Goal: Task Accomplishment & Management: Manage account settings

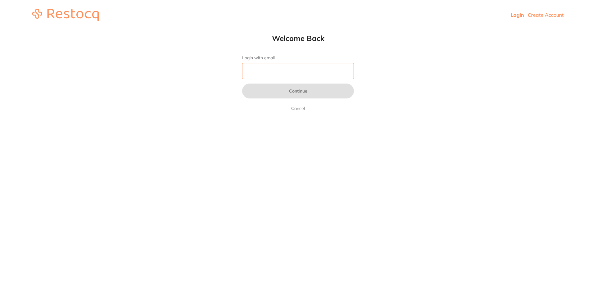
click at [259, 70] on input "Login with email" at bounding box center [298, 71] width 112 height 16
type input "[EMAIL_ADDRESS][DOMAIN_NAME]"
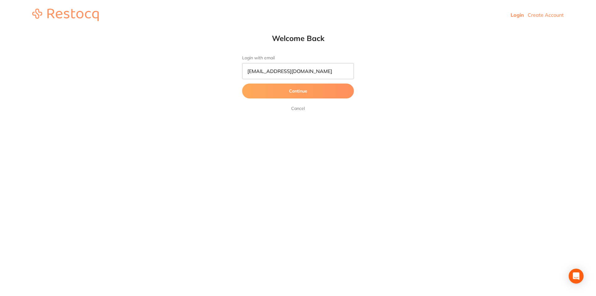
click at [283, 89] on button "Continue" at bounding box center [298, 91] width 112 height 15
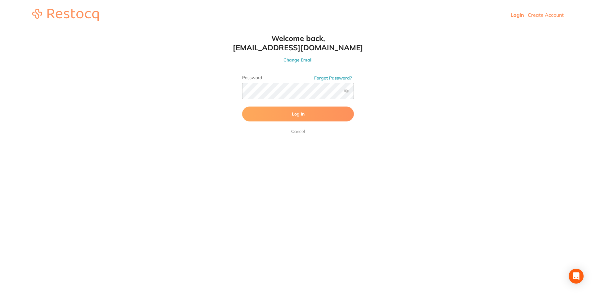
click at [285, 116] on button "Log In" at bounding box center [298, 113] width 112 height 15
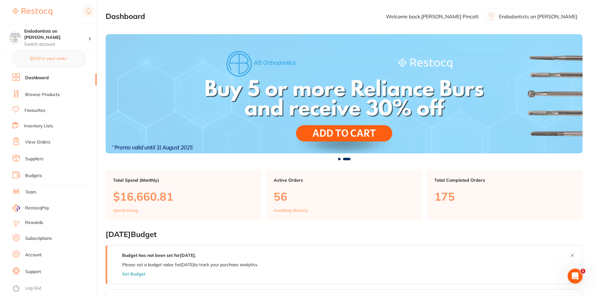
click at [37, 144] on link "View Orders" at bounding box center [37, 142] width 25 height 6
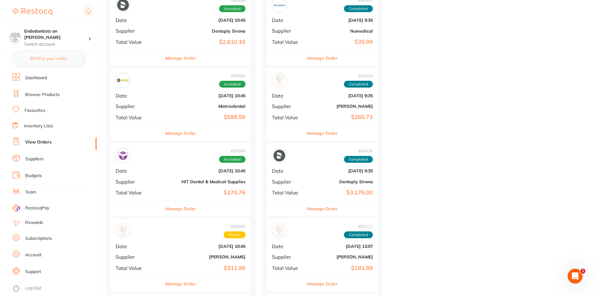
scroll to position [341, 0]
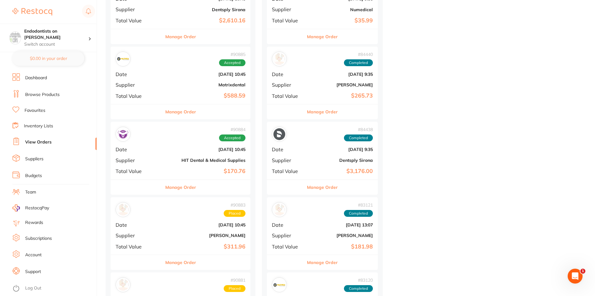
click at [196, 181] on div "Manage Order" at bounding box center [181, 186] width 140 height 15
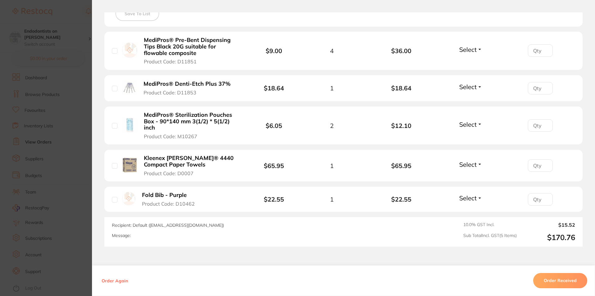
scroll to position [62, 0]
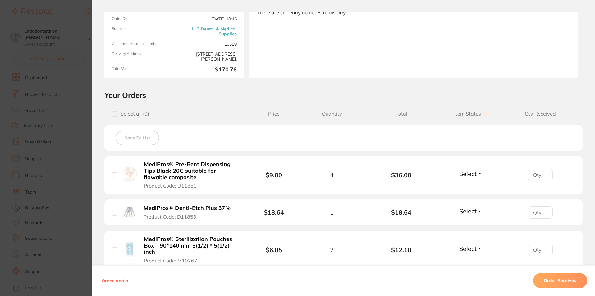
click at [117, 114] on span "Select all ( 0 )" at bounding box center [133, 114] width 32 height 6
click at [115, 114] on input "checkbox" at bounding box center [115, 114] width 6 height 6
checkbox input "true"
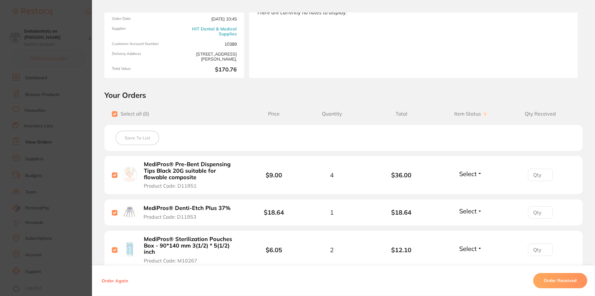
checkbox input "true"
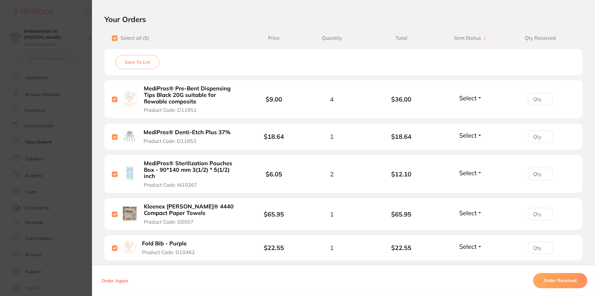
scroll to position [217, 0]
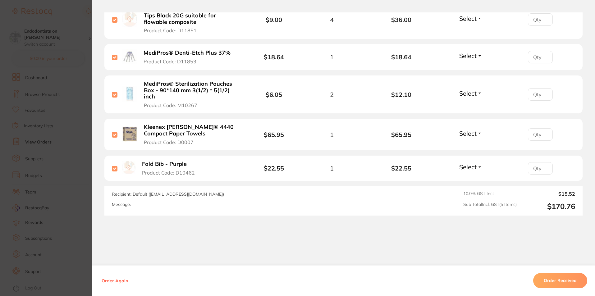
click at [554, 282] on button "Order Received" at bounding box center [560, 280] width 54 height 15
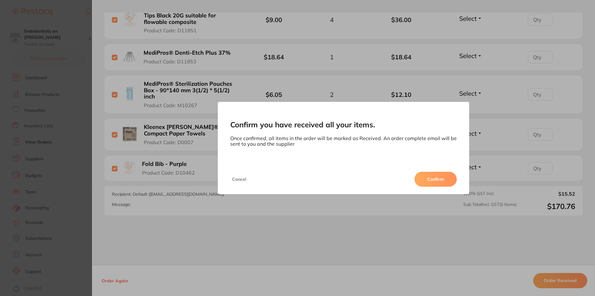
click at [445, 182] on button "Confirm" at bounding box center [435, 179] width 42 height 15
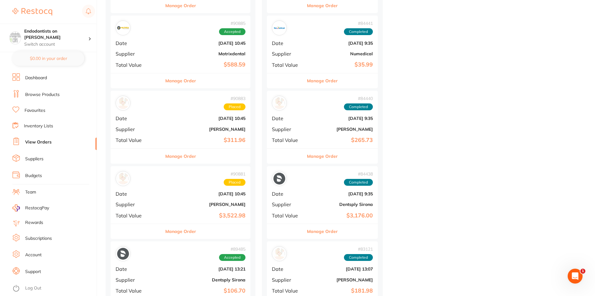
scroll to position [341, 0]
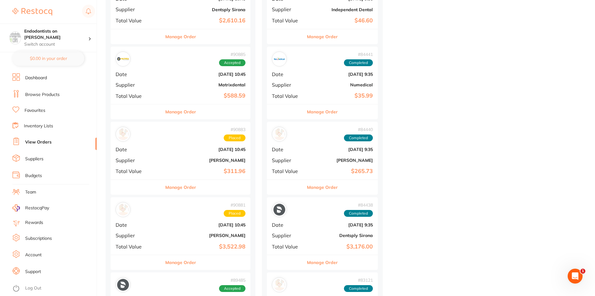
click at [190, 167] on div "# 90883 Placed Date Aug 21 2025, 10:45 Supplier Adam Dental Total Value $311.96" at bounding box center [181, 150] width 140 height 57
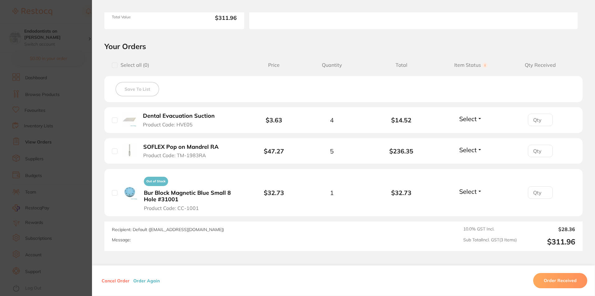
scroll to position [124, 0]
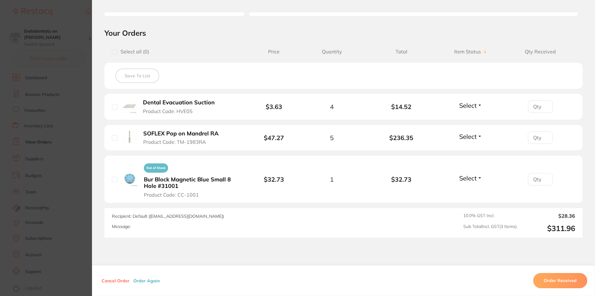
click at [112, 52] on input "checkbox" at bounding box center [115, 52] width 6 height 6
checkbox input "true"
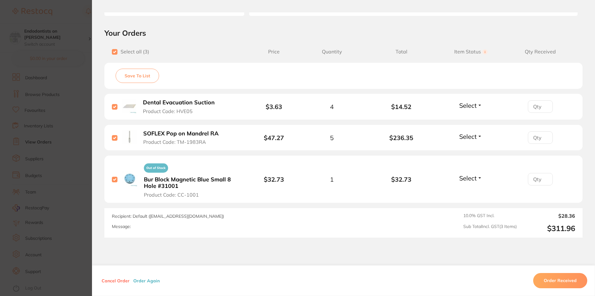
click at [549, 278] on button "Order Received" at bounding box center [560, 280] width 54 height 15
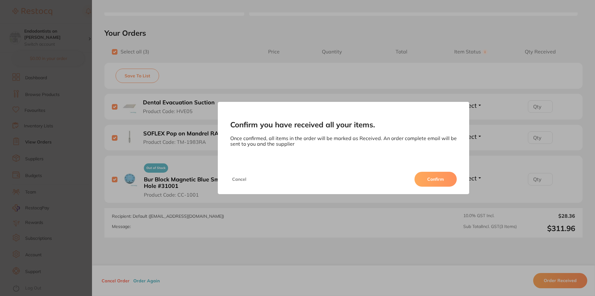
click at [437, 175] on button "Confirm" at bounding box center [435, 179] width 42 height 15
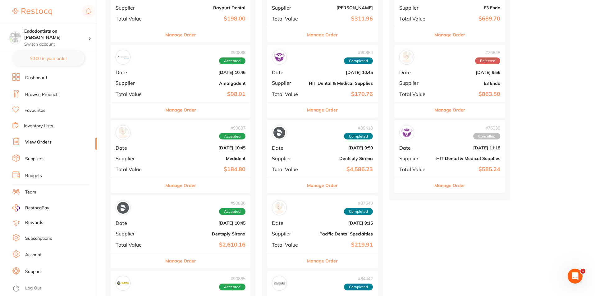
scroll to position [124, 0]
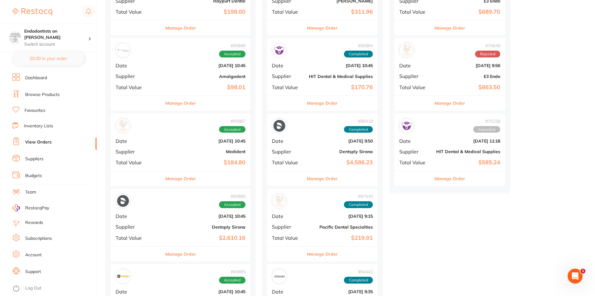
click at [42, 112] on link "Favourites" at bounding box center [35, 110] width 21 height 6
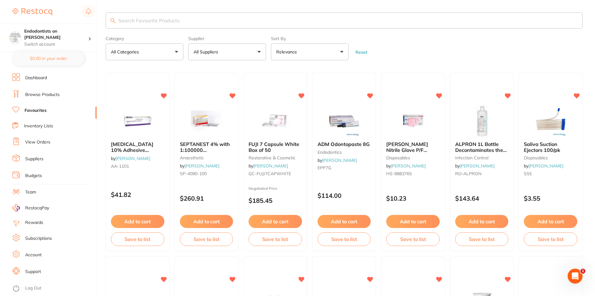
click at [147, 23] on input "search" at bounding box center [344, 20] width 477 height 16
type input "readysteel"
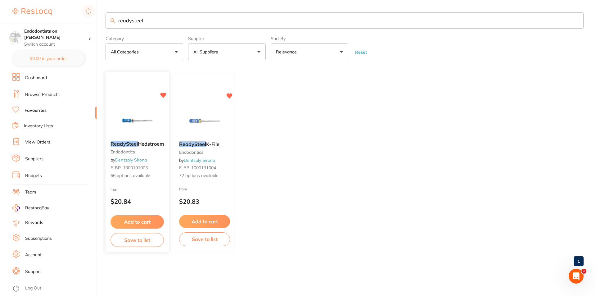
click at [152, 131] on img at bounding box center [137, 120] width 41 height 31
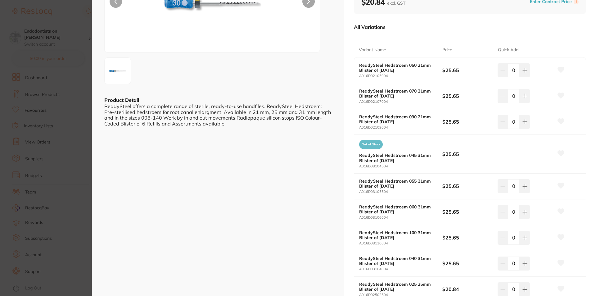
scroll to position [16, 0]
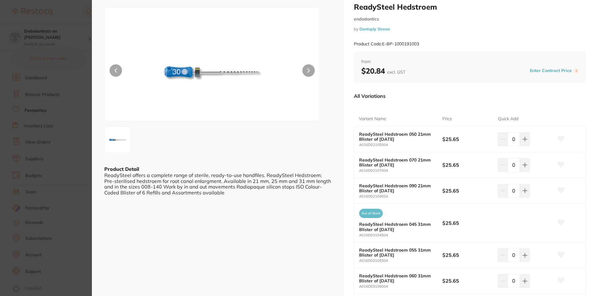
click at [66, 56] on section "ReadySteel Hedstroem endodontics by Dentsply Sirona Product Code: E-BP-10001910…" at bounding box center [298, 148] width 596 height 296
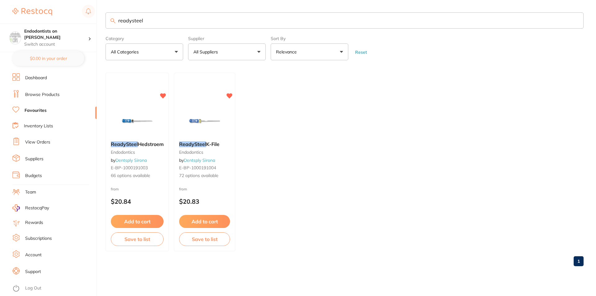
click at [215, 128] on img at bounding box center [204, 120] width 40 height 31
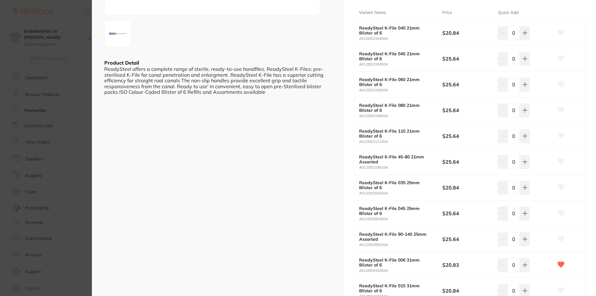
scroll to position [34, 0]
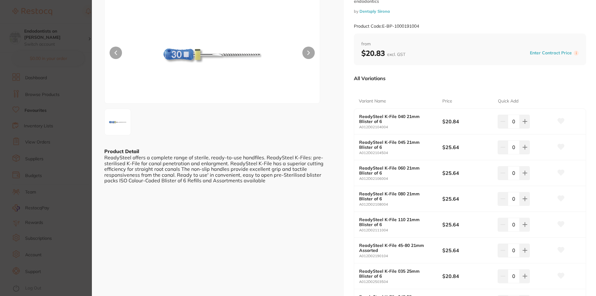
click at [65, 95] on section "ReadySteel K-File endodontics by Dentsply Sirona Product Code: E-BP-1000191004 …" at bounding box center [298, 148] width 596 height 296
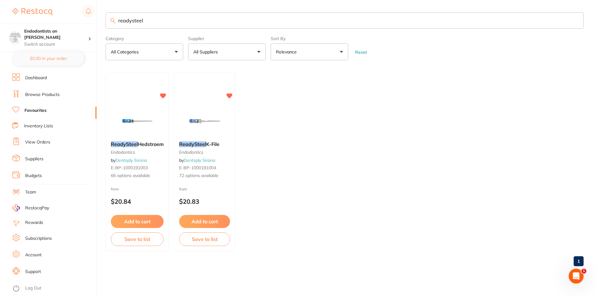
click at [43, 110] on link "Favourites" at bounding box center [36, 110] width 22 height 6
drag, startPoint x: 159, startPoint y: 24, endPoint x: 96, endPoint y: 22, distance: 63.0
click at [96, 22] on div "$0.00 Endodontists on Collins Switch account Endodontists on Collins $0.00 in y…" at bounding box center [298, 148] width 596 height 296
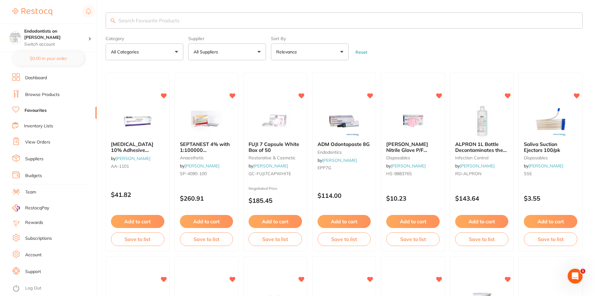
click at [173, 22] on input "search" at bounding box center [344, 20] width 477 height 16
type input "s"
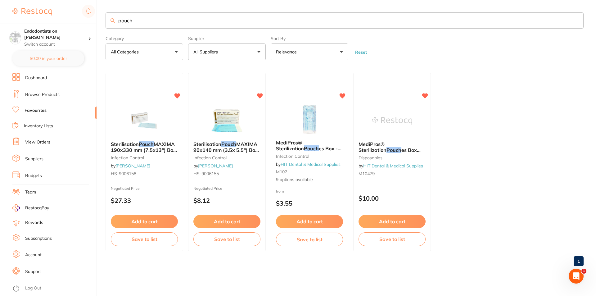
drag, startPoint x: 140, startPoint y: 17, endPoint x: 102, endPoint y: 20, distance: 38.3
click at [102, 20] on div "$0.00 Endodontists on Collins Switch account Endodontists on Collins $0.00 in y…" at bounding box center [298, 148] width 596 height 296
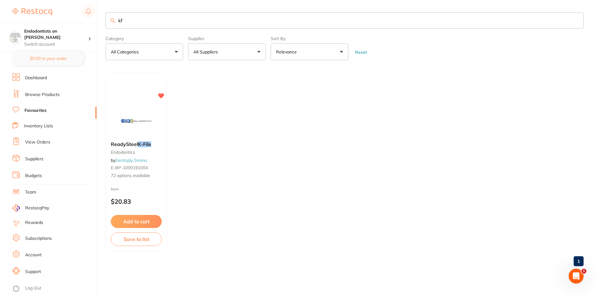
type input "k"
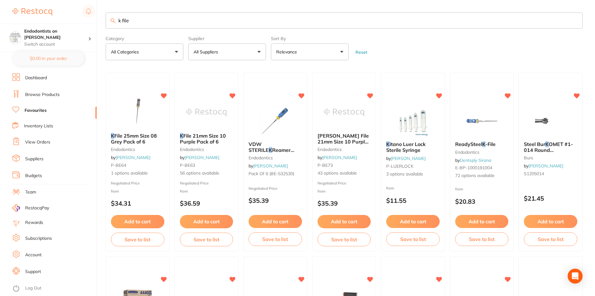
type input "k file"
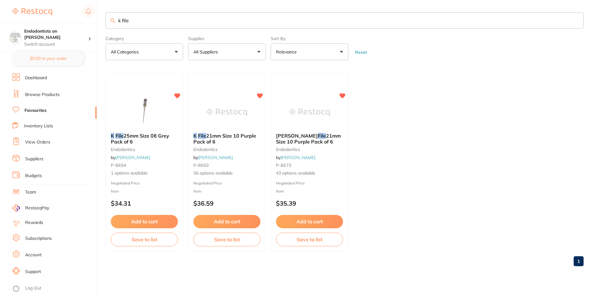
click at [569, 208] on ul "K File 25mm Size 08 Grey Pack of 6 endodontics by Henry Schein Halas P-BE64 1 o…" at bounding box center [345, 162] width 478 height 179
drag, startPoint x: 147, startPoint y: 94, endPoint x: 149, endPoint y: 90, distance: 4.2
click at [149, 90] on div "K File 25mm Size 08 Grey Pack of 6 endodontics by Henry Schein Halas P-BE64 1 o…" at bounding box center [145, 162] width 78 height 179
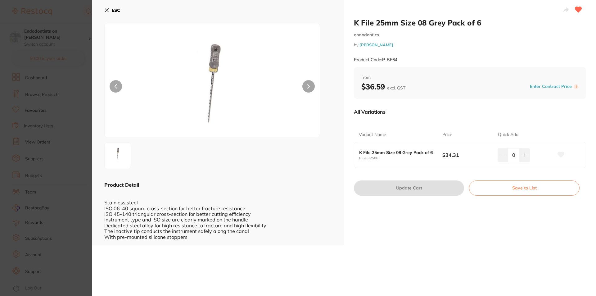
click at [62, 82] on section "K File 25mm Size 08 Grey Pack of 6 endodontics by Henry Schein Halas Product Co…" at bounding box center [298, 148] width 596 height 296
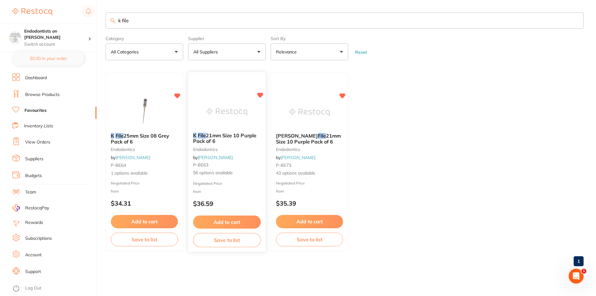
click at [240, 120] on img at bounding box center [226, 111] width 41 height 31
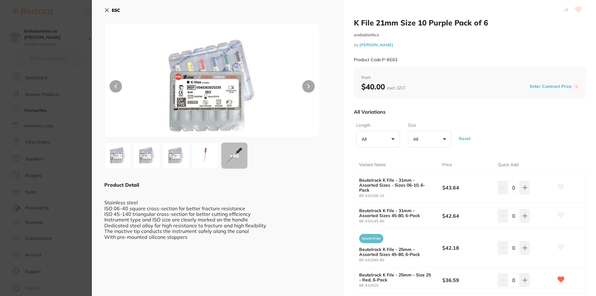
click at [80, 76] on section "K File 21mm Size 10 Purple Pack of 6 endodontics by Henry Schein Halas Product …" at bounding box center [298, 148] width 596 height 296
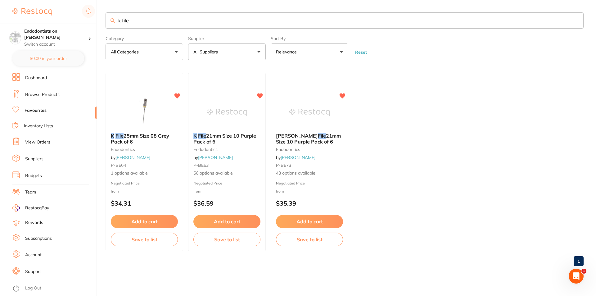
click at [44, 188] on li "Team" at bounding box center [54, 192] width 84 height 9
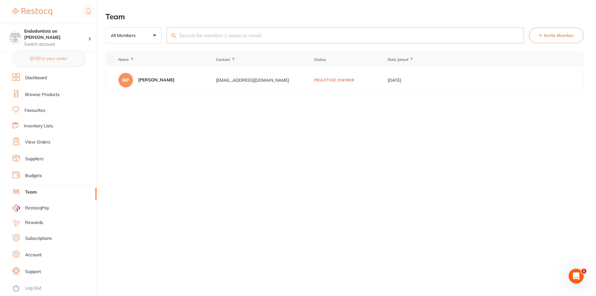
click at [58, 94] on link "Browse Products" at bounding box center [42, 95] width 34 height 6
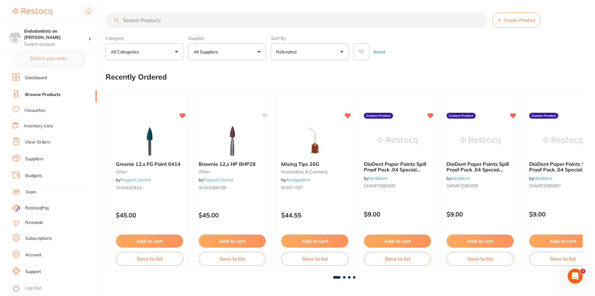
click at [39, 79] on link "Dashboard" at bounding box center [36, 78] width 22 height 6
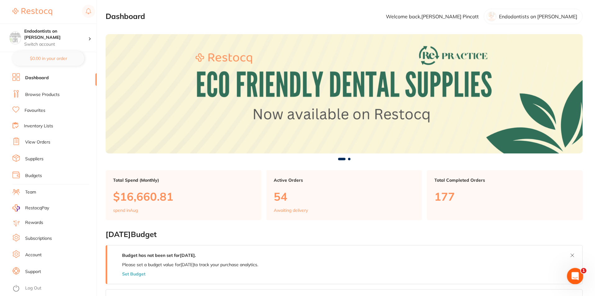
click at [579, 278] on div "Open Intercom Messenger" at bounding box center [573, 275] width 20 height 20
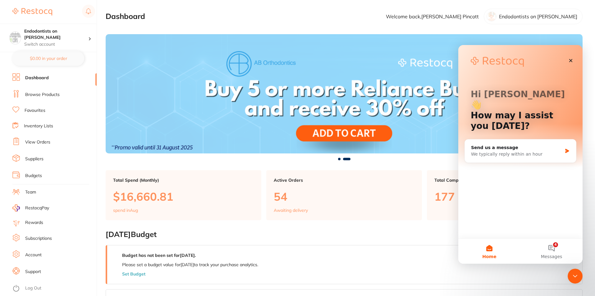
click at [42, 110] on link "Favourites" at bounding box center [35, 110] width 21 height 6
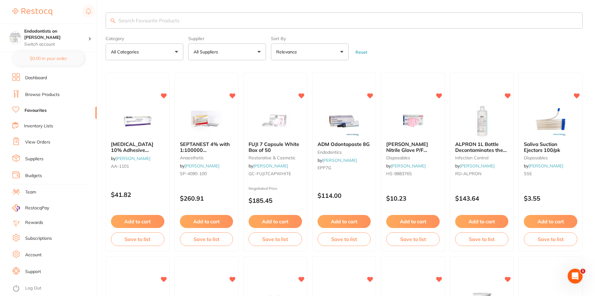
drag, startPoint x: 201, startPoint y: 61, endPoint x: 169, endPoint y: 25, distance: 48.1
click at [169, 25] on input "search" at bounding box center [344, 20] width 477 height 16
type input "kfile"
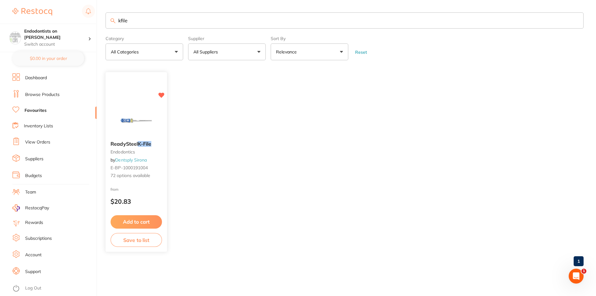
click at [137, 124] on img at bounding box center [136, 120] width 41 height 31
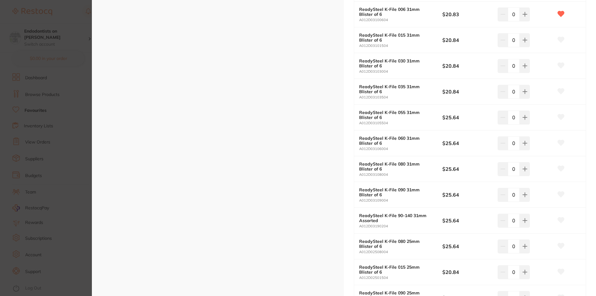
scroll to position [404, 0]
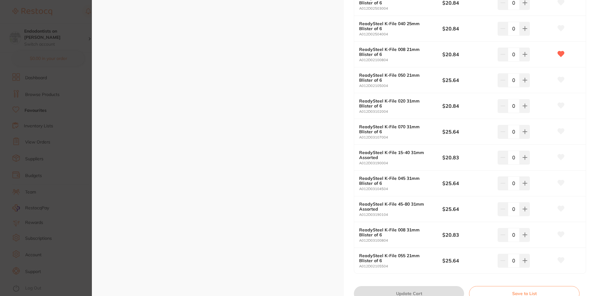
scroll to position [1645, 0]
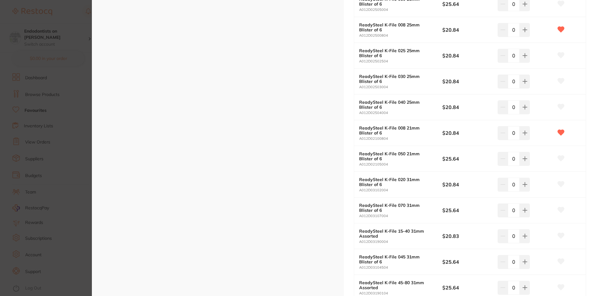
click at [58, 36] on section "ReadySteel K-File endodontics by Dentsply Sirona Product Code: E-BP-1000191004 …" at bounding box center [298, 148] width 596 height 296
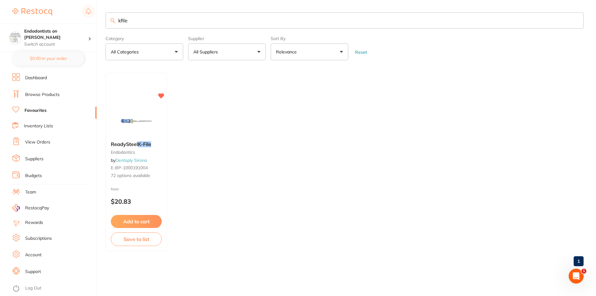
click at [238, 174] on ul "ReadySteel K-File endodontics by Dentsply Sirona E-BP-1000191004 72 options ava…" at bounding box center [345, 162] width 478 height 179
click at [346, 179] on ul "ReadySteel K-File endodontics by Dentsply Sirona E-BP-1000191004 72 options ava…" at bounding box center [345, 162] width 478 height 179
